Goal: Information Seeking & Learning: Find specific fact

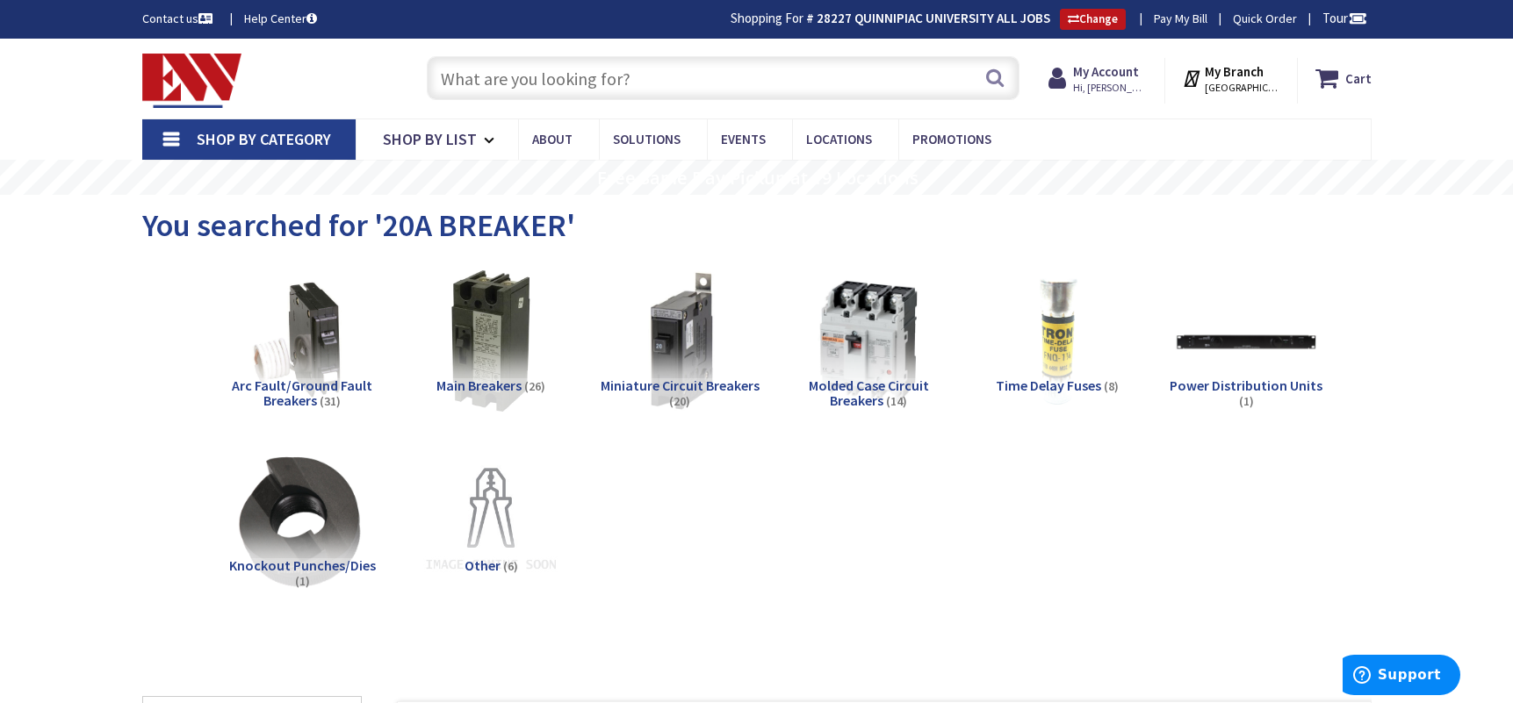
click at [573, 83] on input "text" at bounding box center [723, 78] width 593 height 44
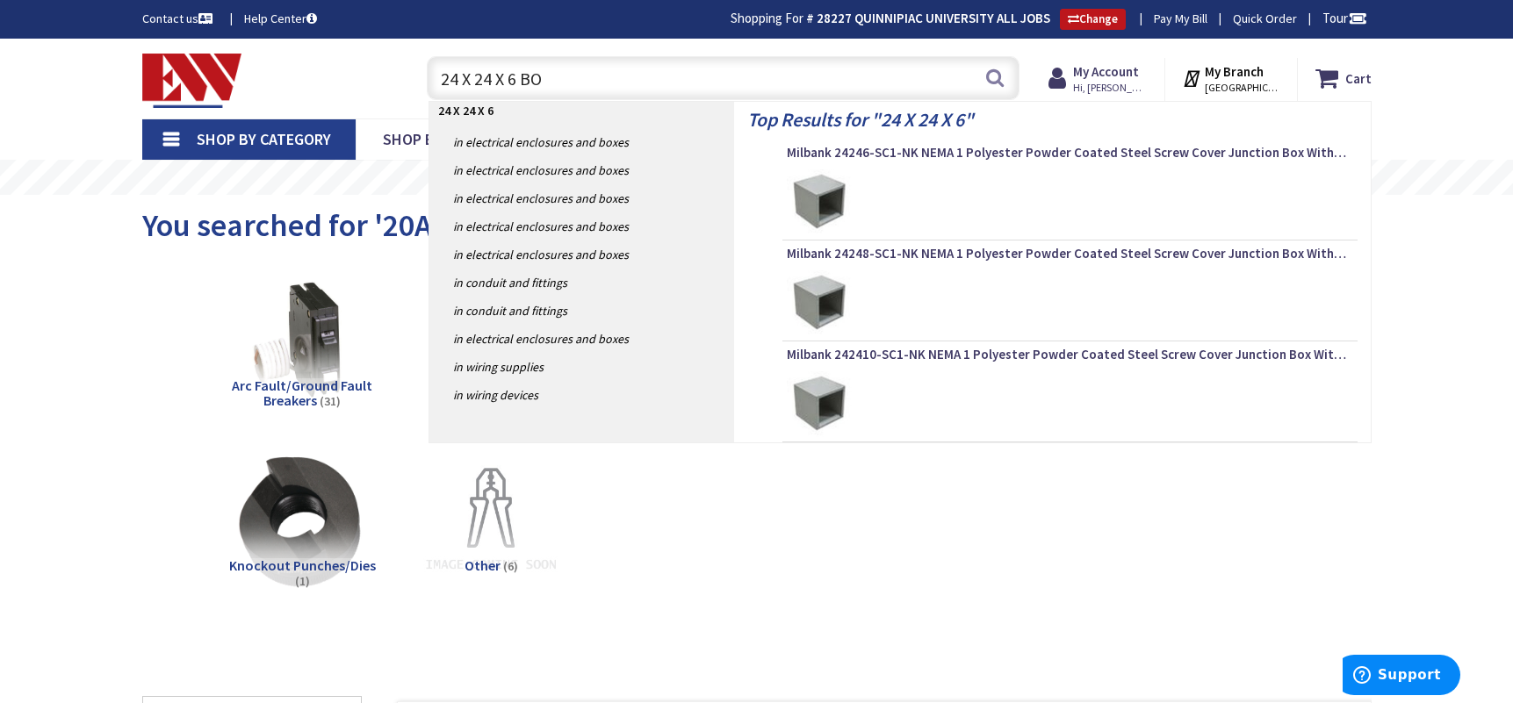
type input "24 X 24 X 6 BOX"
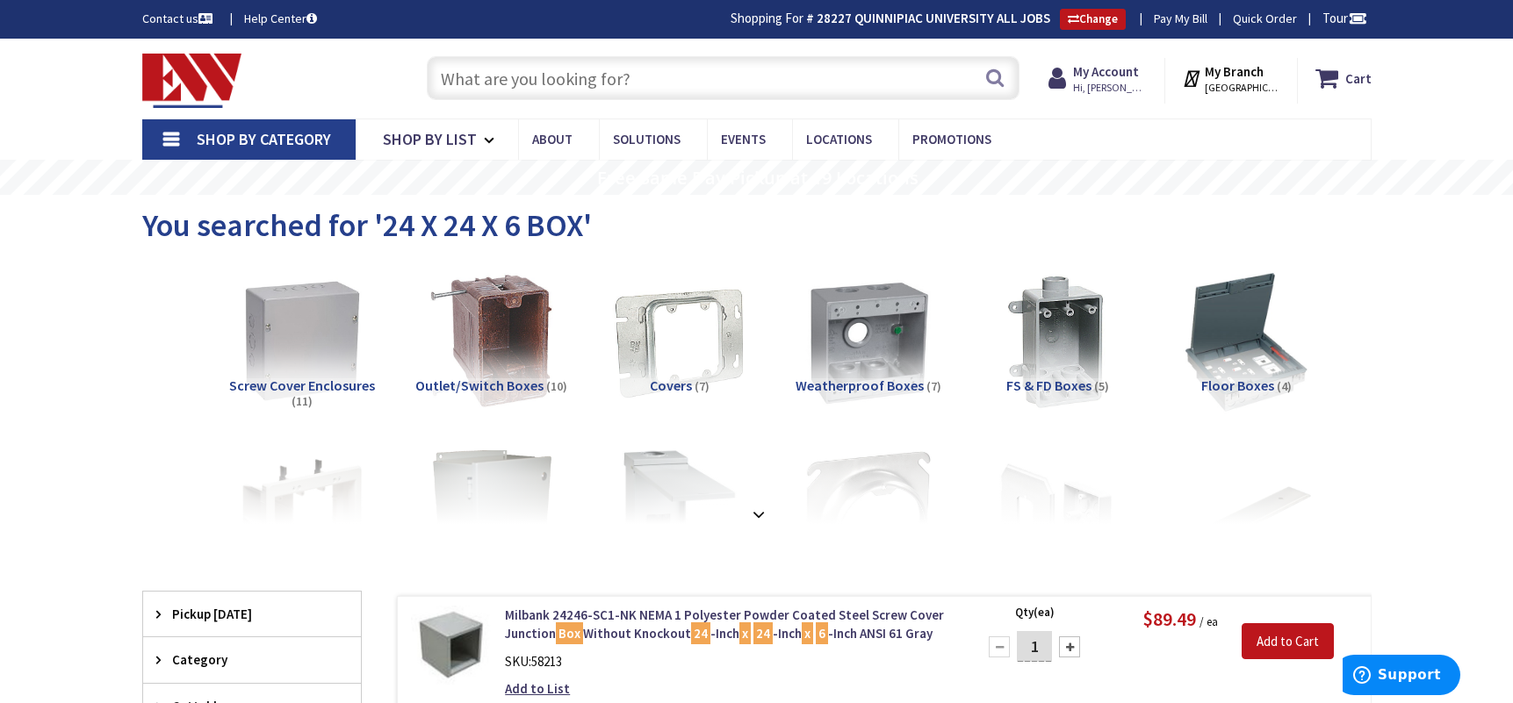
click at [568, 83] on input "text" at bounding box center [723, 78] width 593 height 44
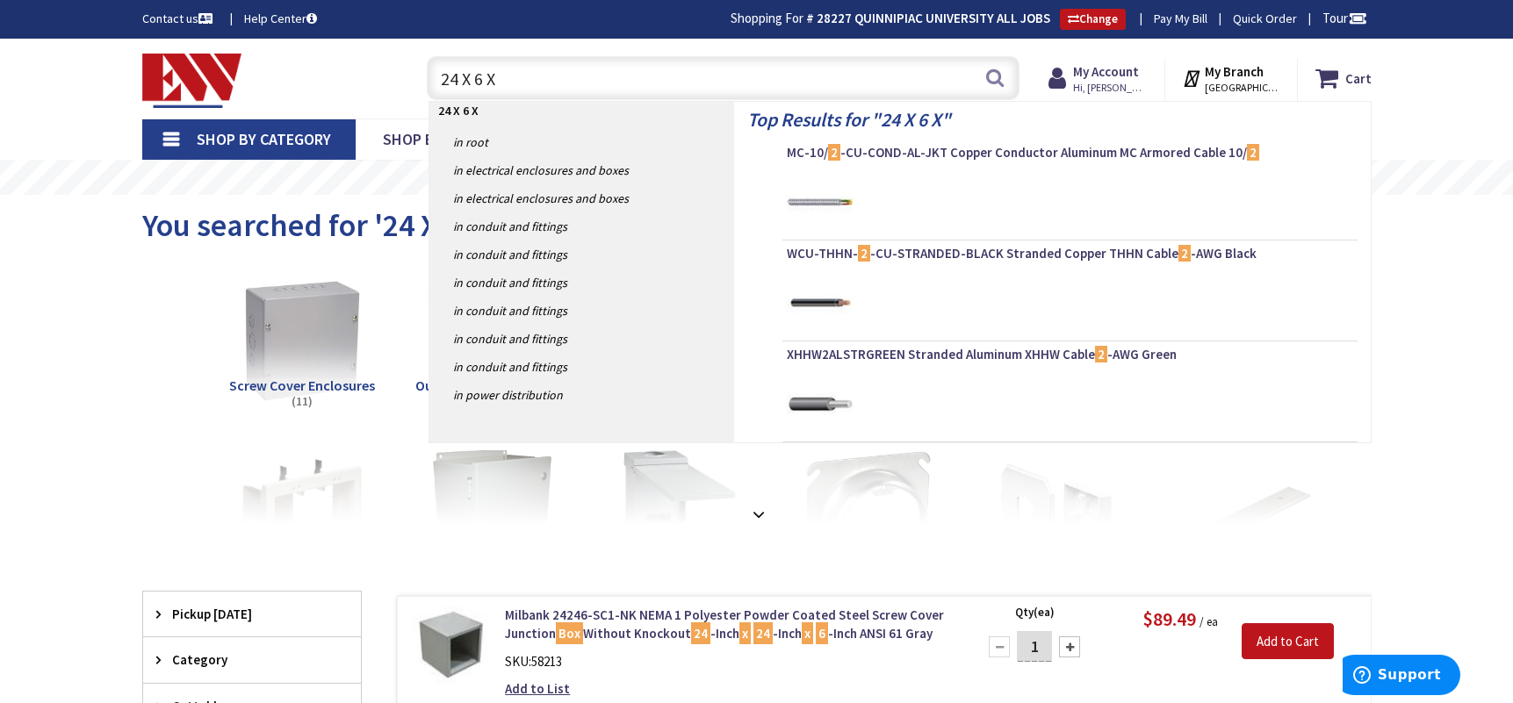
type input "24 X 6 X 6"
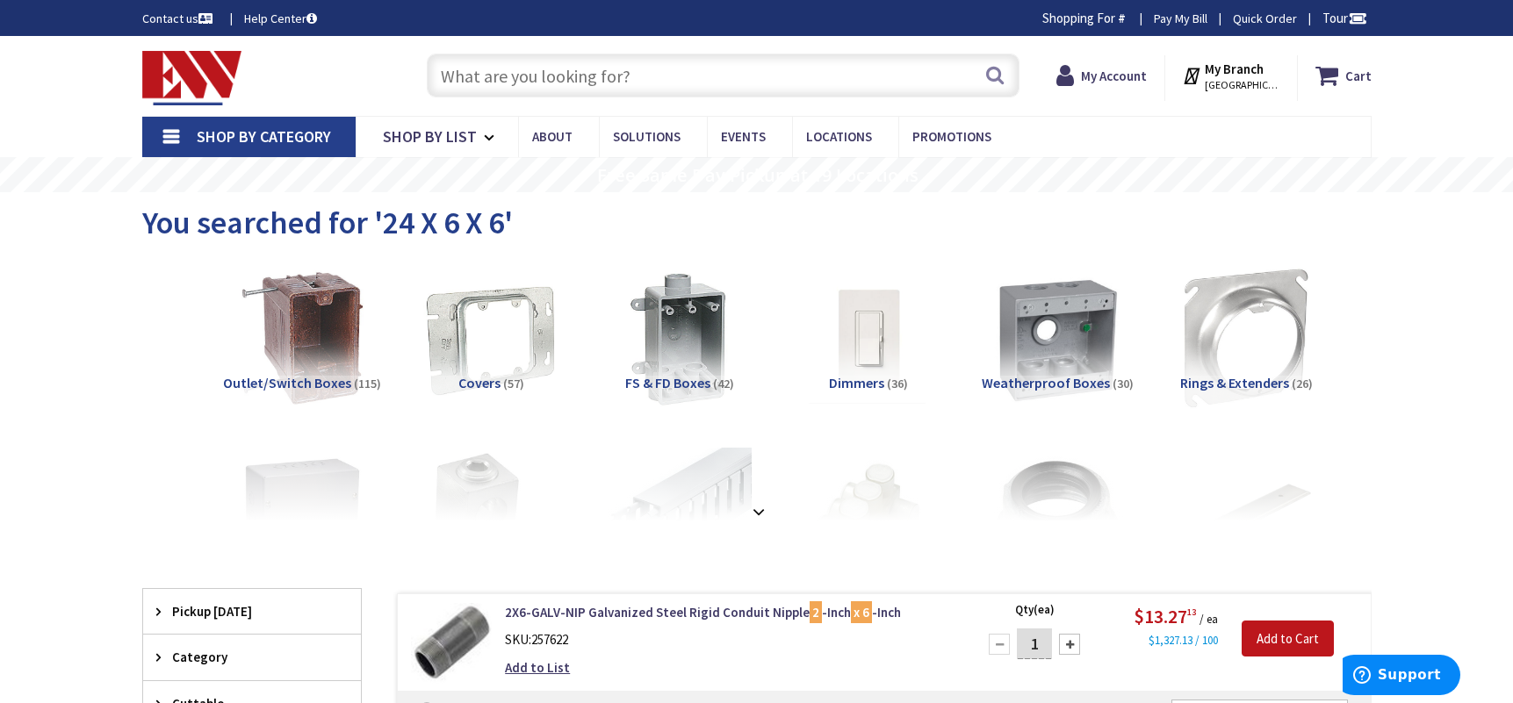
click at [593, 72] on input "text" at bounding box center [723, 76] width 593 height 44
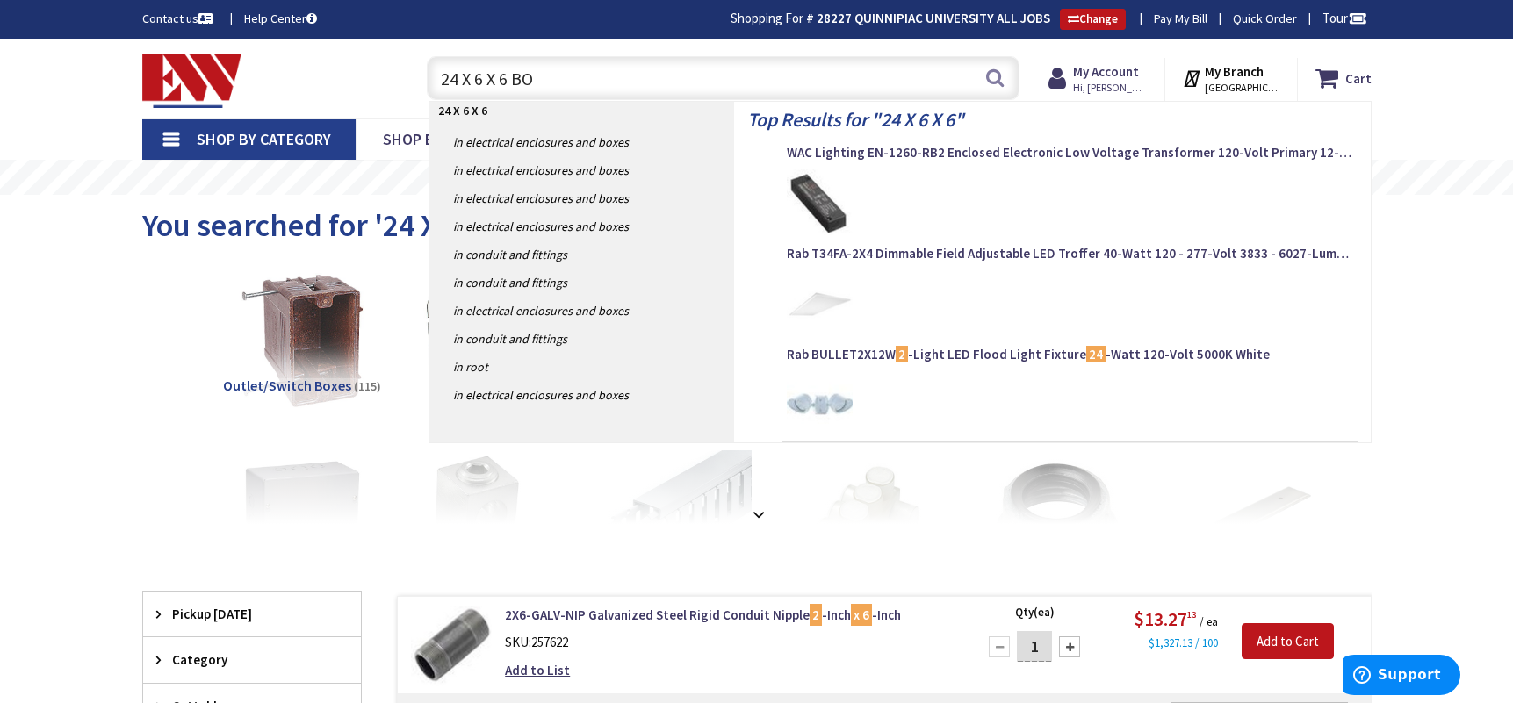
type input "24 X 6 X 6 BOX"
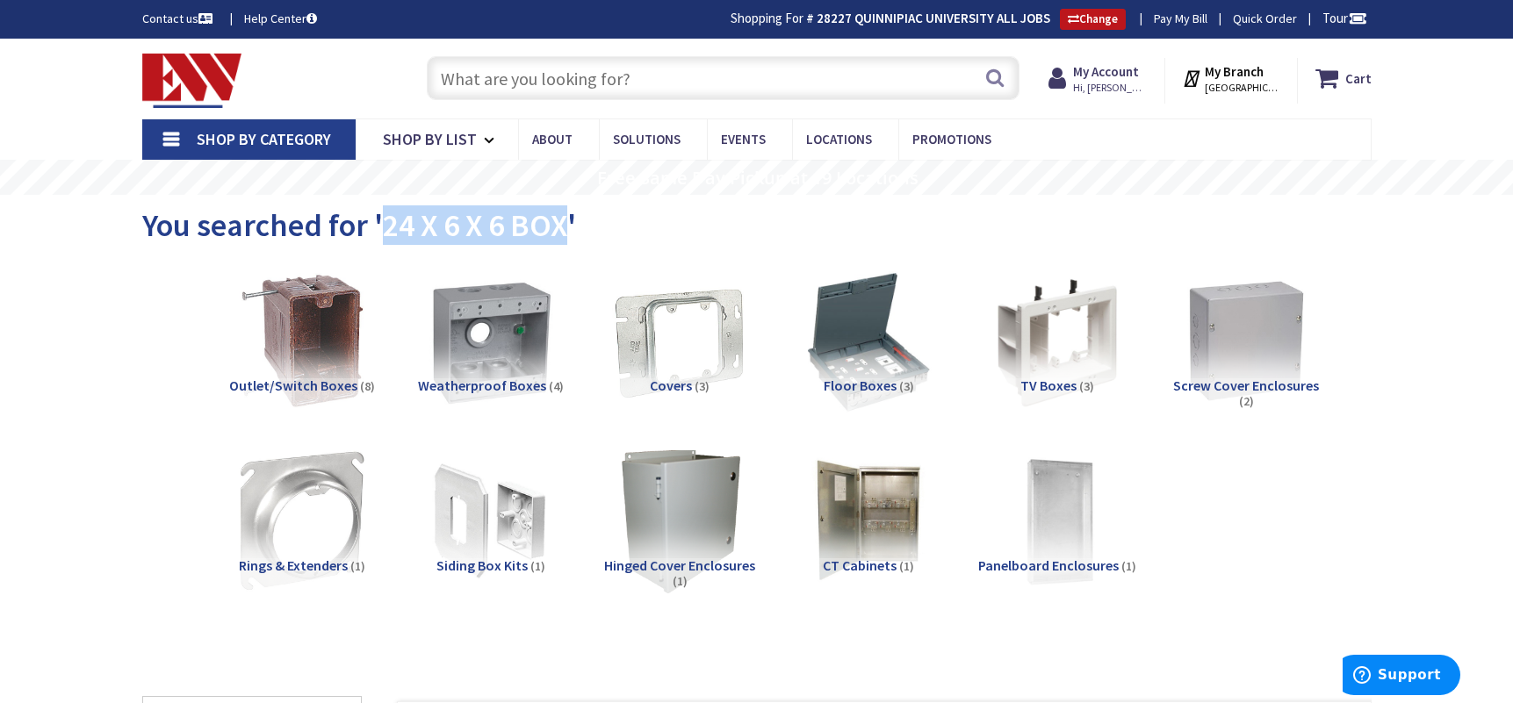
drag, startPoint x: 377, startPoint y: 222, endPoint x: 563, endPoint y: 213, distance: 186.4
click at [563, 213] on span "You searched for '24 X 6 X 6 BOX'" at bounding box center [359, 225] width 434 height 40
click at [634, 66] on input "text" at bounding box center [723, 78] width 593 height 44
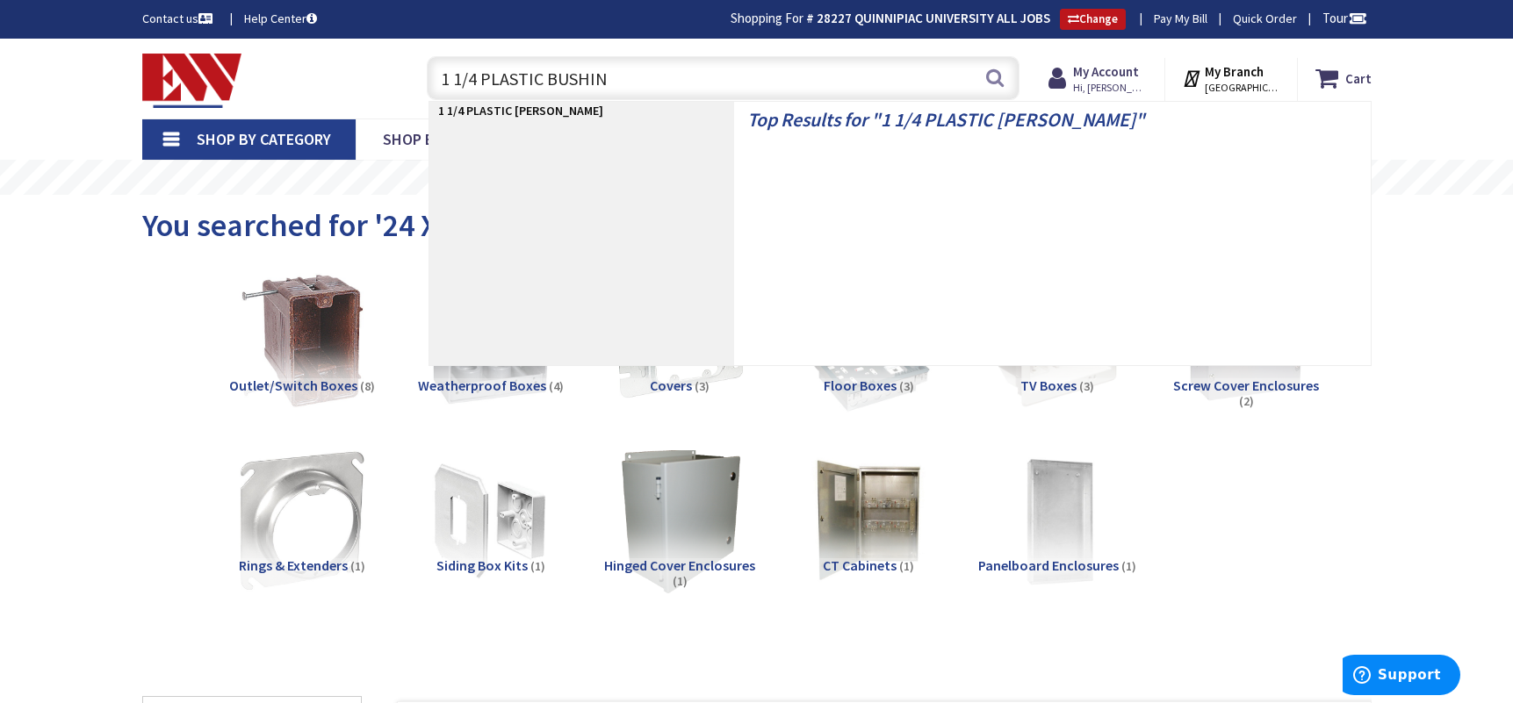
type input "1 1/4 PLASTIC BUSHING"
